Goal: Information Seeking & Learning: Check status

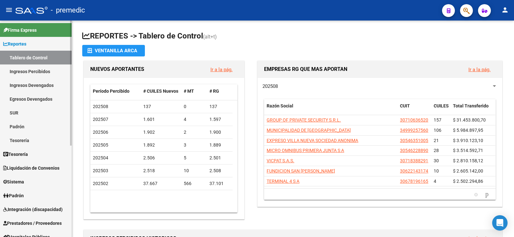
click at [25, 73] on link "Ingresos Percibidos" at bounding box center [36, 72] width 72 height 14
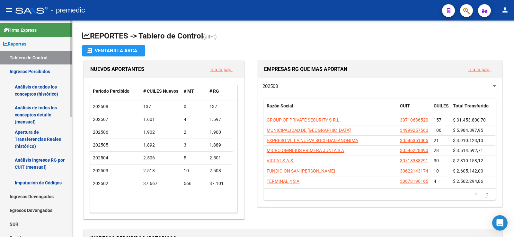
click at [32, 84] on link "Análisis de todos los conceptos (histórico)" at bounding box center [36, 90] width 72 height 24
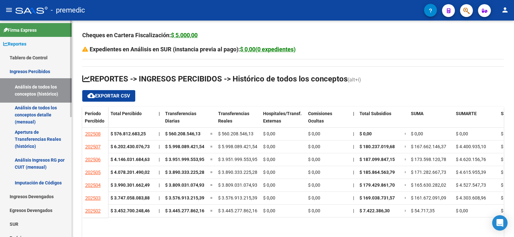
click at [31, 112] on link "Análisis de todos los conceptos detalle (mensual)" at bounding box center [36, 115] width 72 height 24
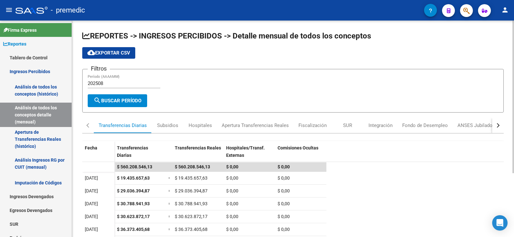
click at [117, 82] on input "202508" at bounding box center [124, 84] width 73 height 6
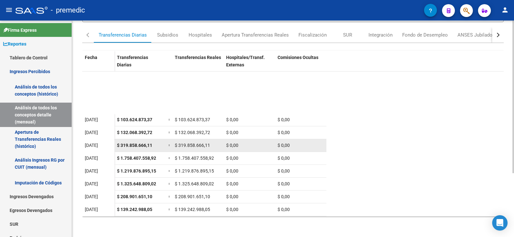
scroll to position [64, 0]
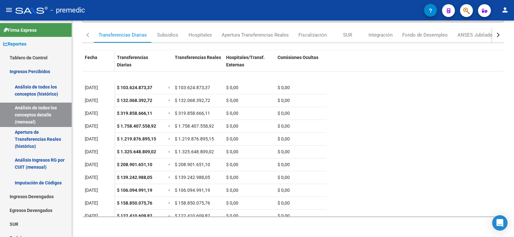
type input "202507"
